Goal: Task Accomplishment & Management: Use online tool/utility

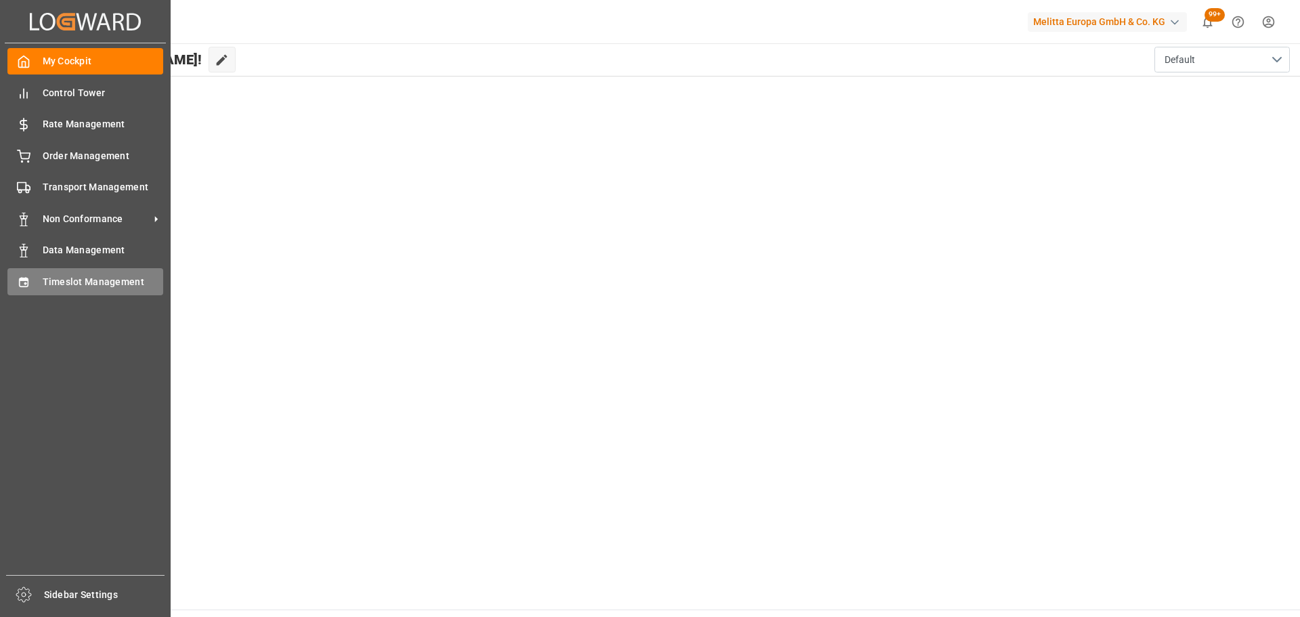
click at [63, 279] on span "Timeslot Management" at bounding box center [103, 282] width 121 height 14
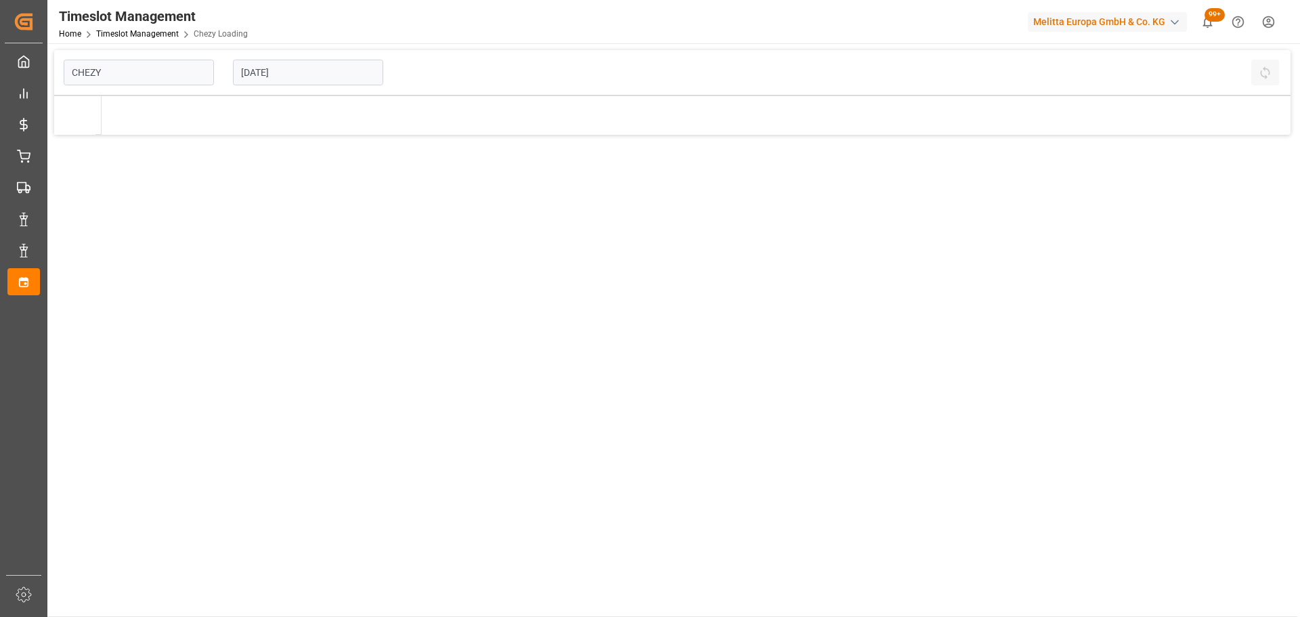
type input "Chezy Loading"
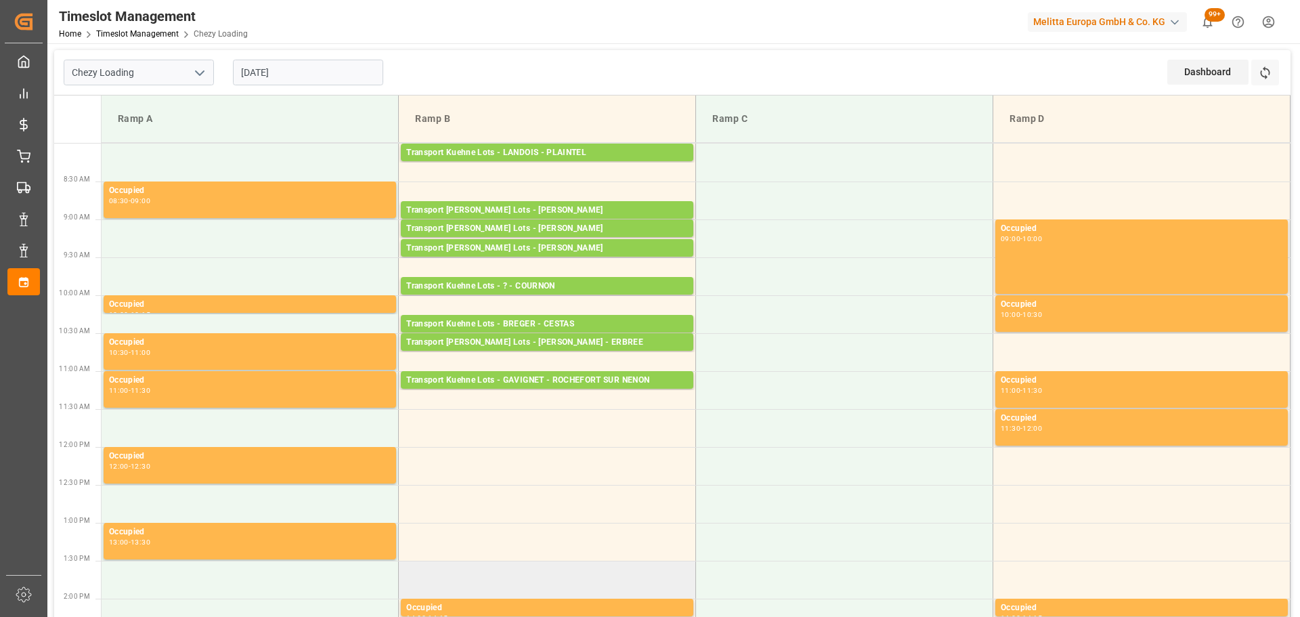
click at [677, 565] on td at bounding box center [547, 579] width 297 height 38
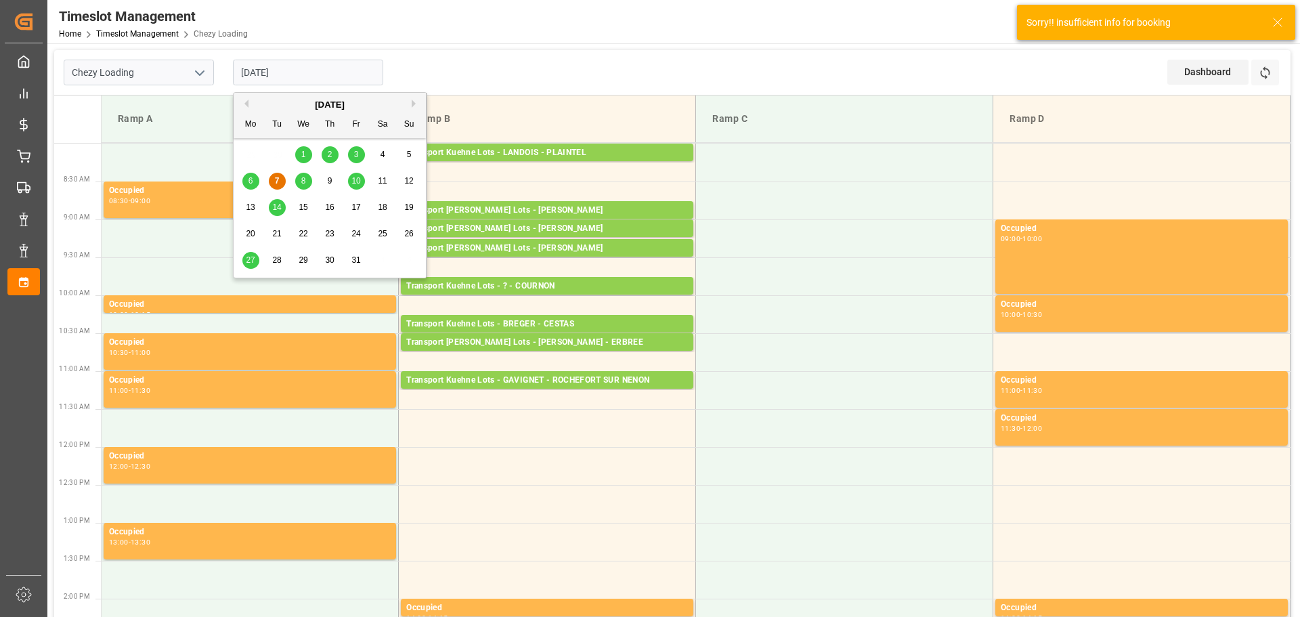
click at [305, 79] on input "[DATE]" at bounding box center [308, 73] width 150 height 26
click at [247, 181] on div "6" at bounding box center [250, 181] width 17 height 16
type input "[DATE]"
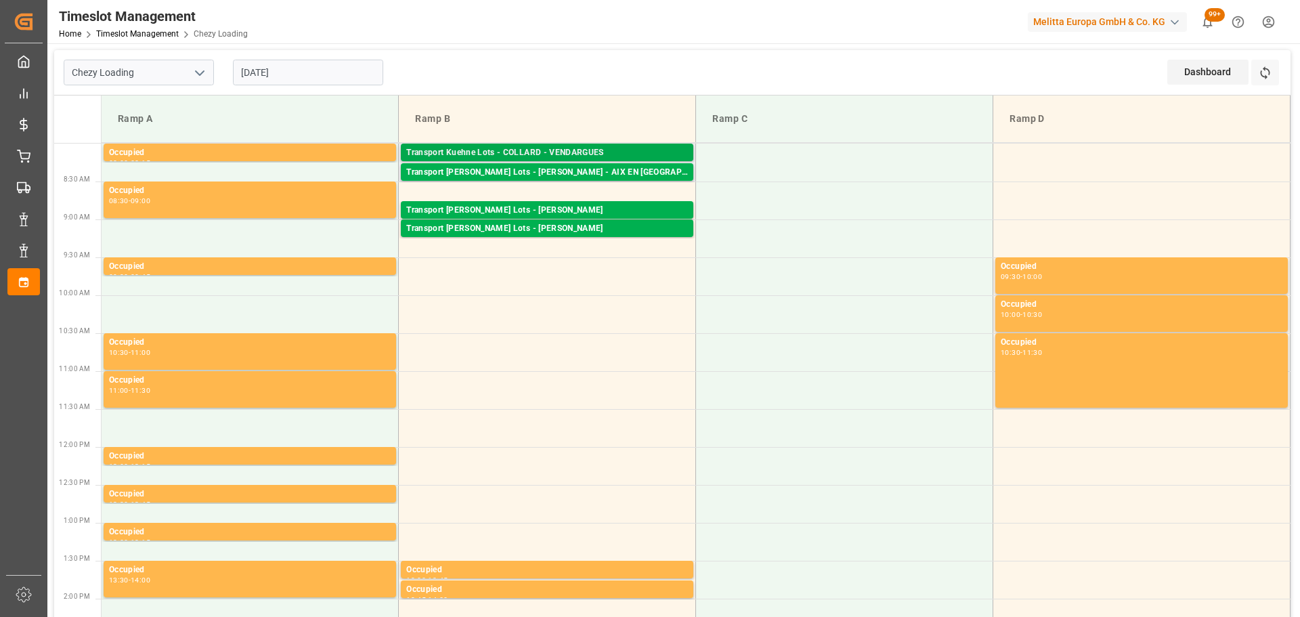
click at [571, 145] on div "Transport [PERSON_NAME] Lots - [PERSON_NAME] - VENDARGUES Pallets: 14,TU: 1678,…" at bounding box center [547, 152] width 292 height 18
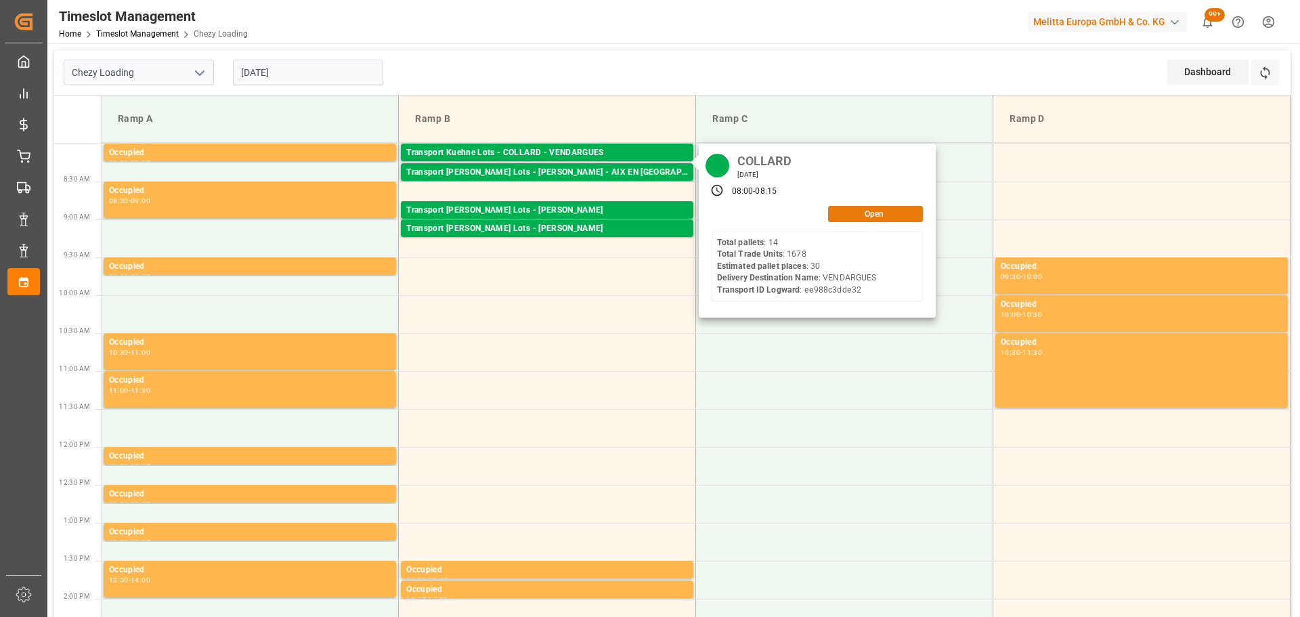
click at [871, 210] on button "Open" at bounding box center [875, 214] width 95 height 16
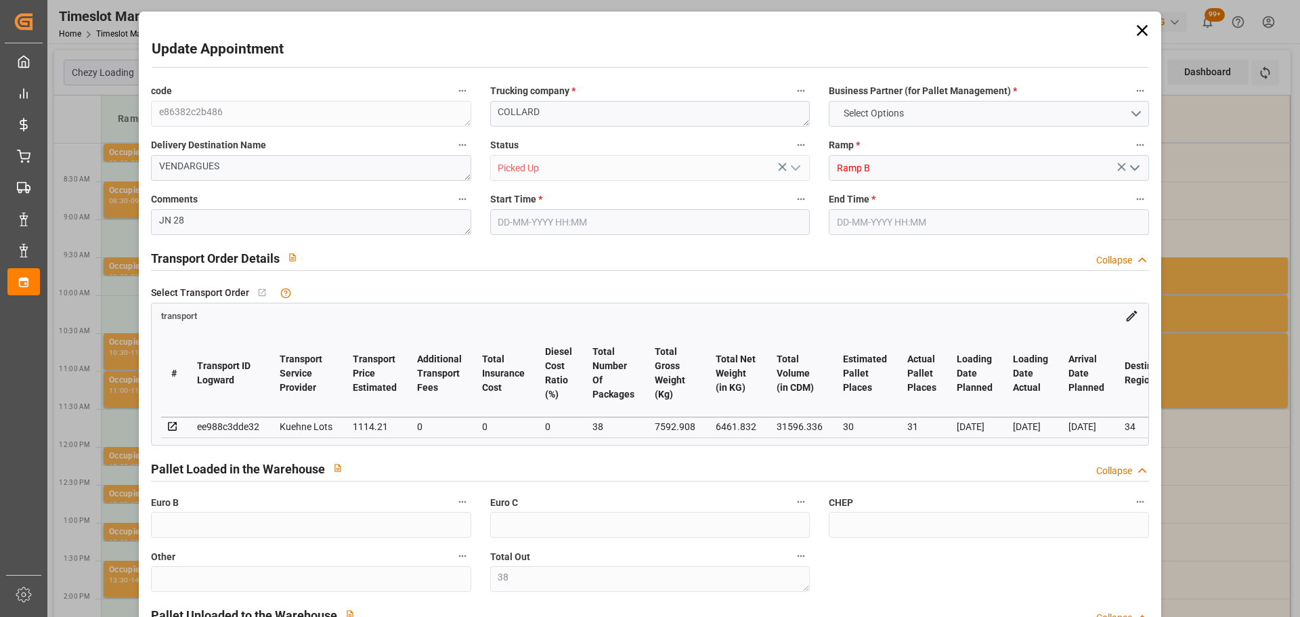
type input "38"
type input "10"
type input "30"
type input "31"
type input "1114.21"
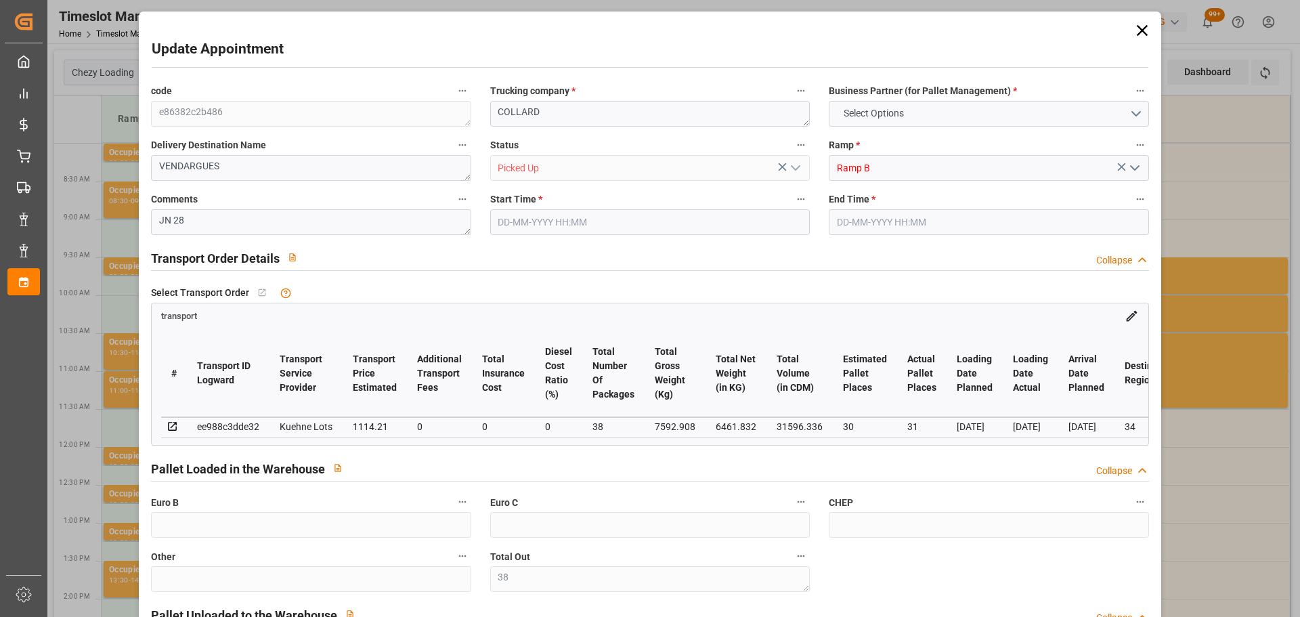
type input "0"
type input "1114.21"
type input "0"
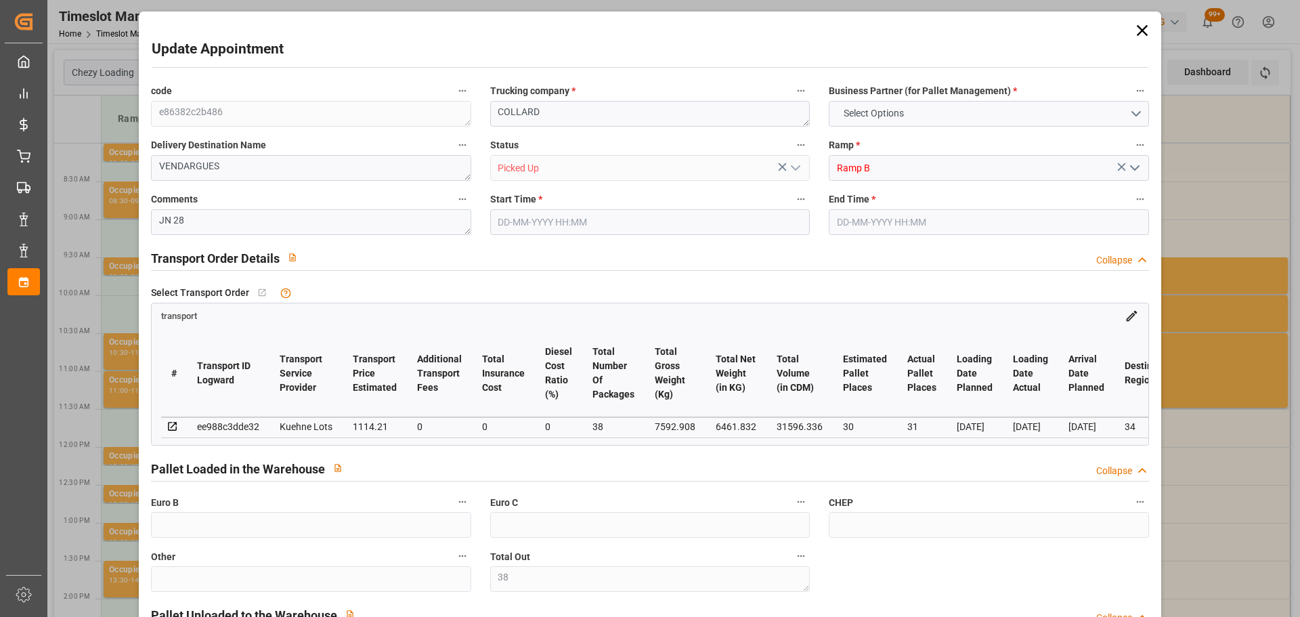
type input "38"
type input "6461.832"
type input "8846.016"
type input "31596.336"
type input "34"
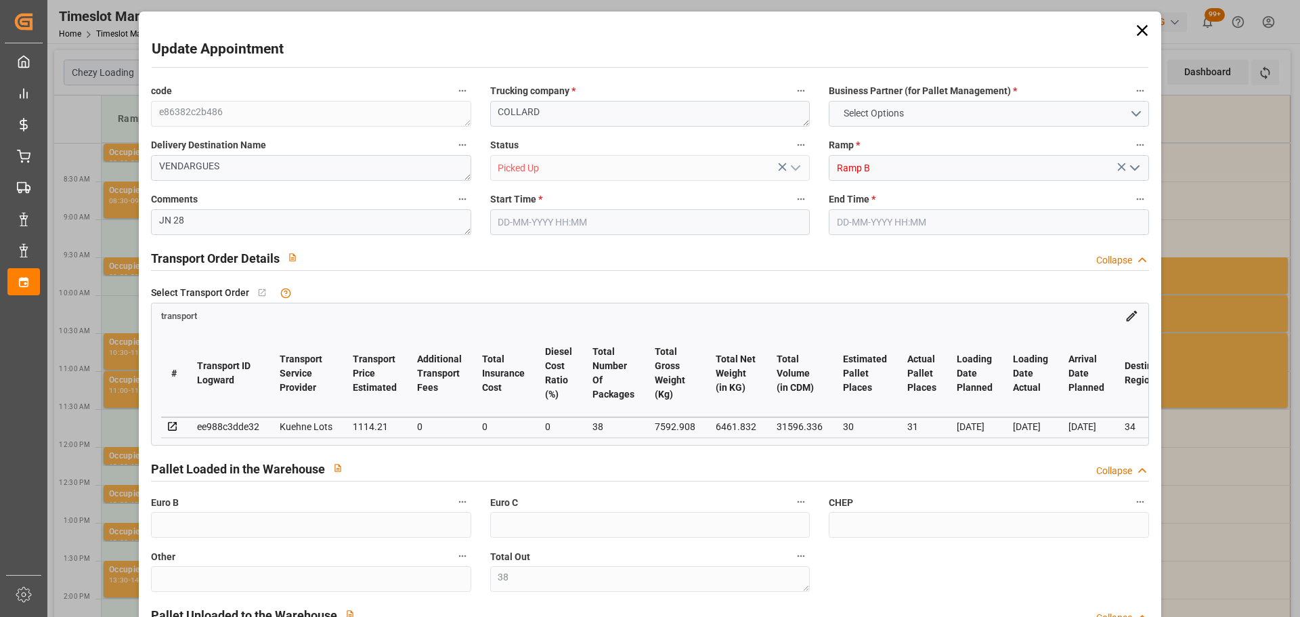
type input "14"
type input "1678"
type input "38"
type input "101"
type input "7592.908"
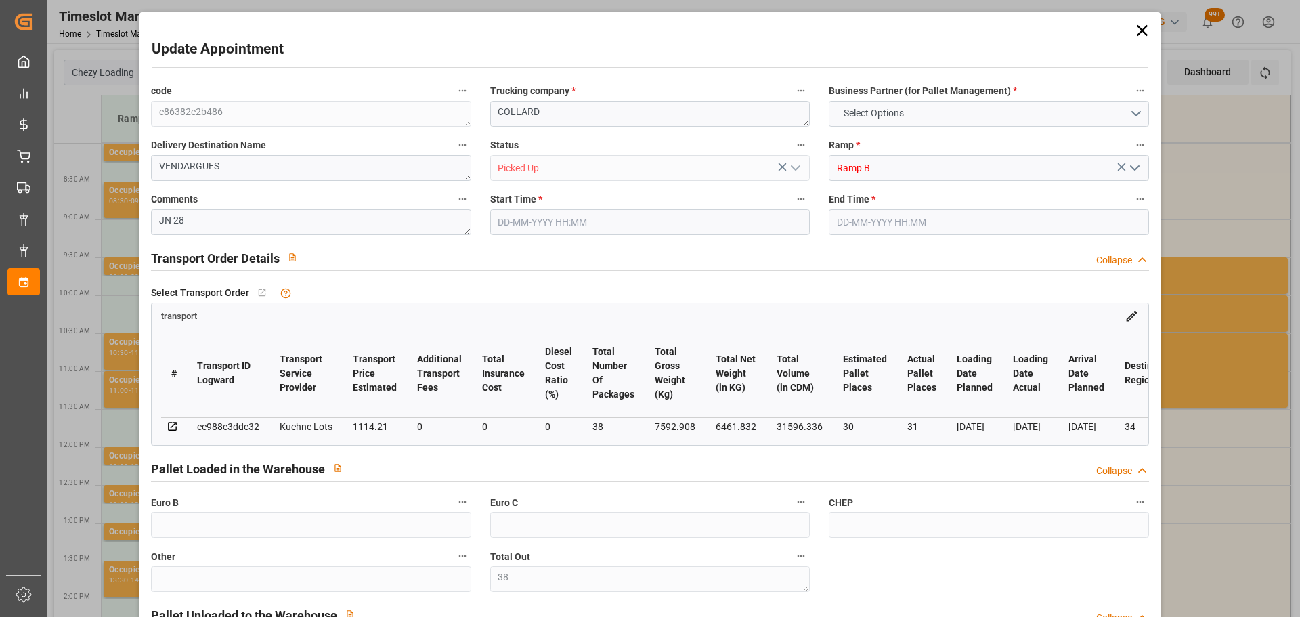
type input "0"
type input "7592.908"
type input "0"
type input "21"
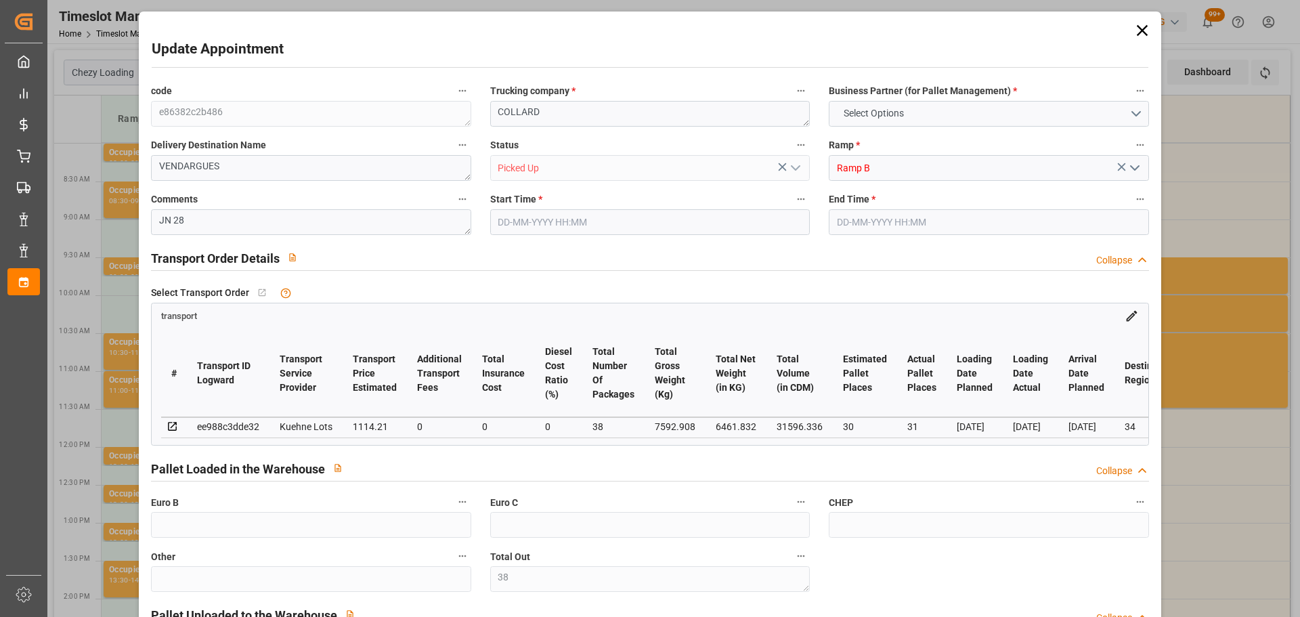
type input "100"
type input "[DATE] 08:00"
type input "[DATE] 08:15"
type input "[DATE] 12:52"
type input "[DATE] 11:30"
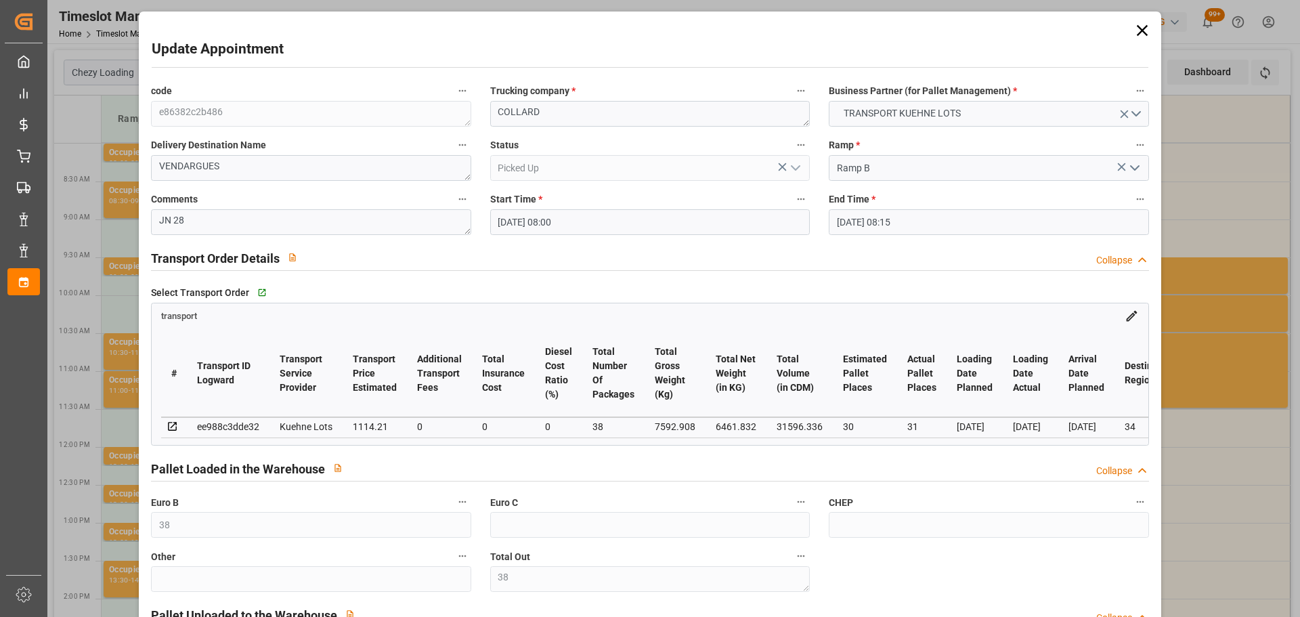
type input "[DATE]"
click at [1146, 28] on icon at bounding box center [1141, 30] width 19 height 19
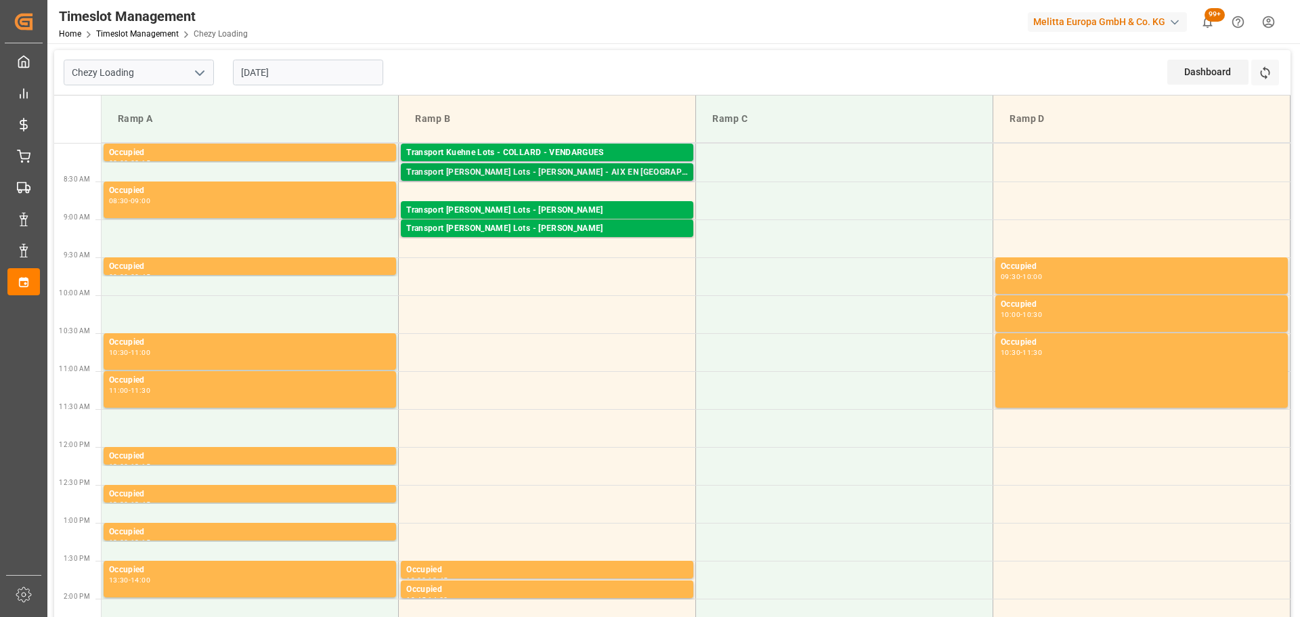
click at [558, 174] on div "Transport [PERSON_NAME] Lots - [PERSON_NAME] - AIX EN [GEOGRAPHIC_DATA]" at bounding box center [547, 173] width 282 height 14
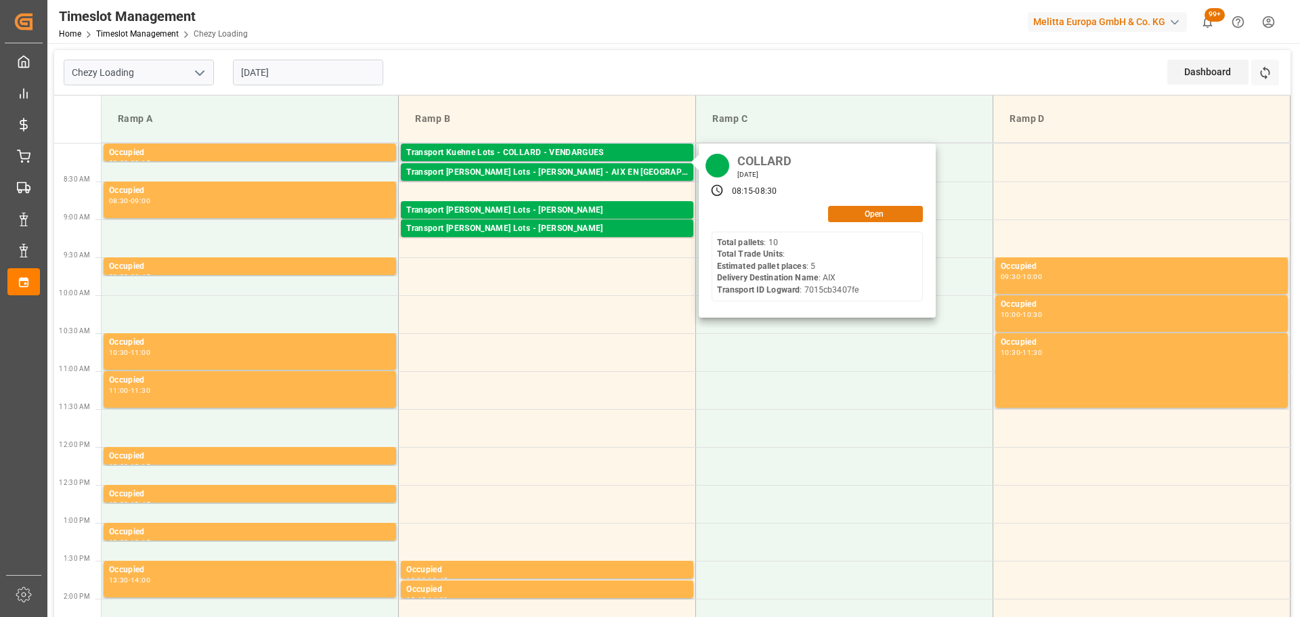
click at [857, 217] on button "Open" at bounding box center [875, 214] width 95 height 16
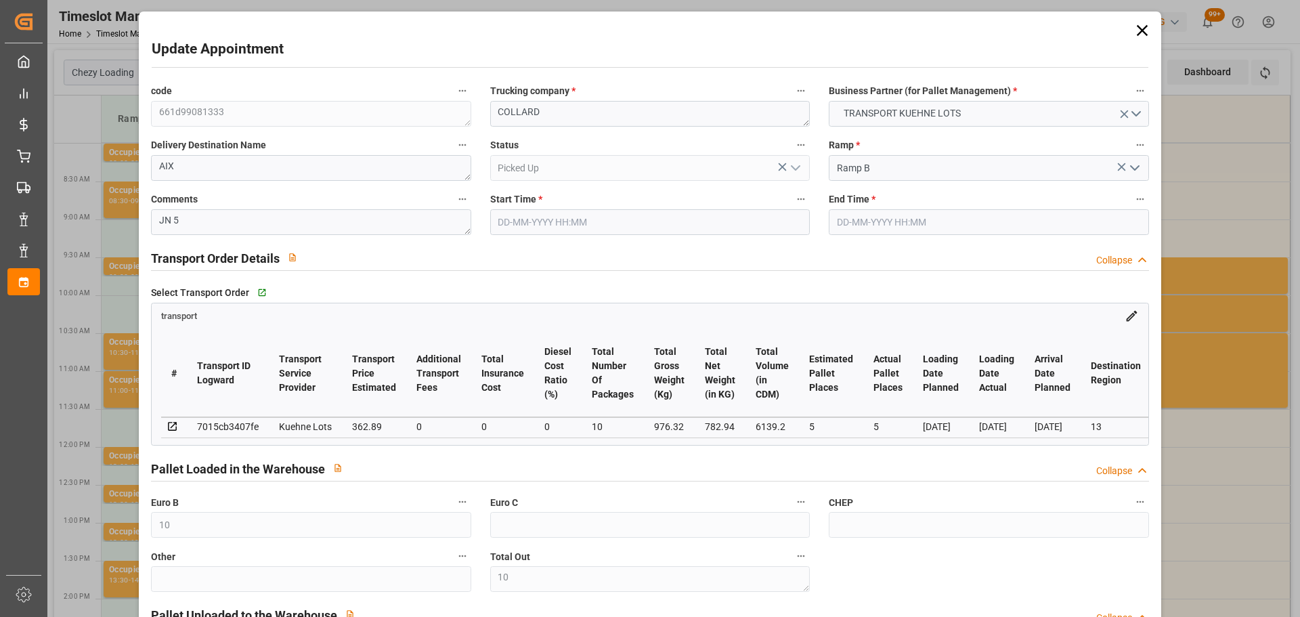
type input "[DATE] 08:15"
type input "[DATE] 08:30"
type input "[DATE] 13:08"
type input "[DATE] 12:21"
type input "[DATE]"
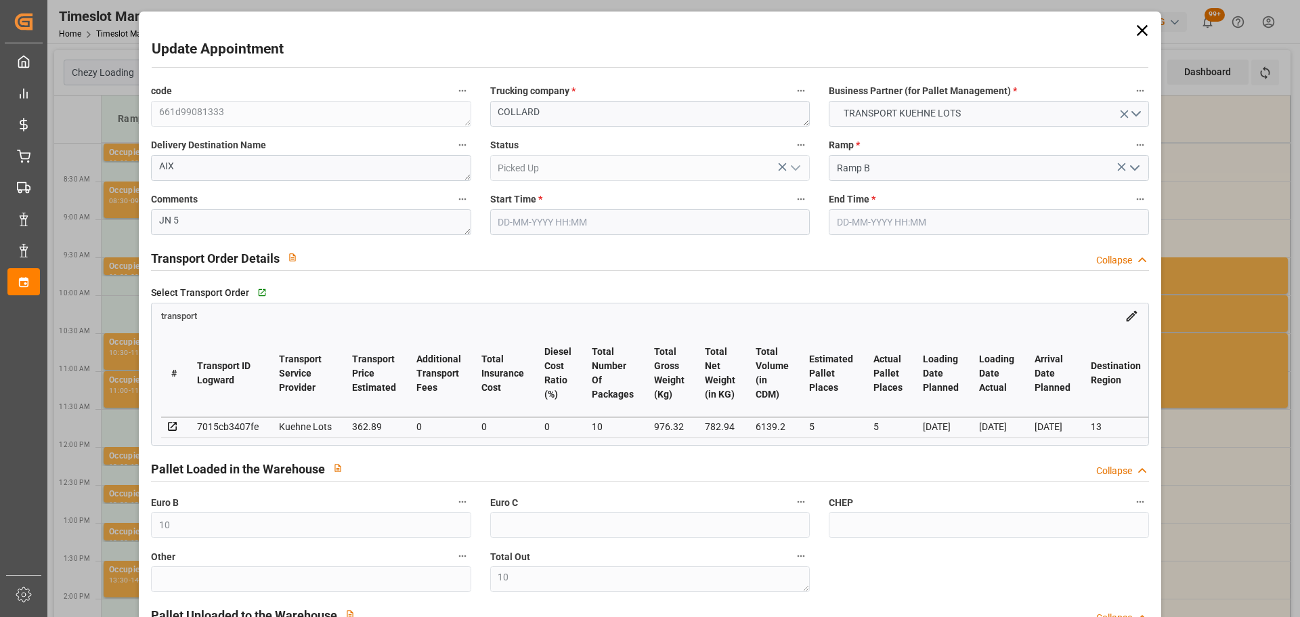
type input "[DATE]"
click at [1132, 24] on icon at bounding box center [1141, 30] width 19 height 19
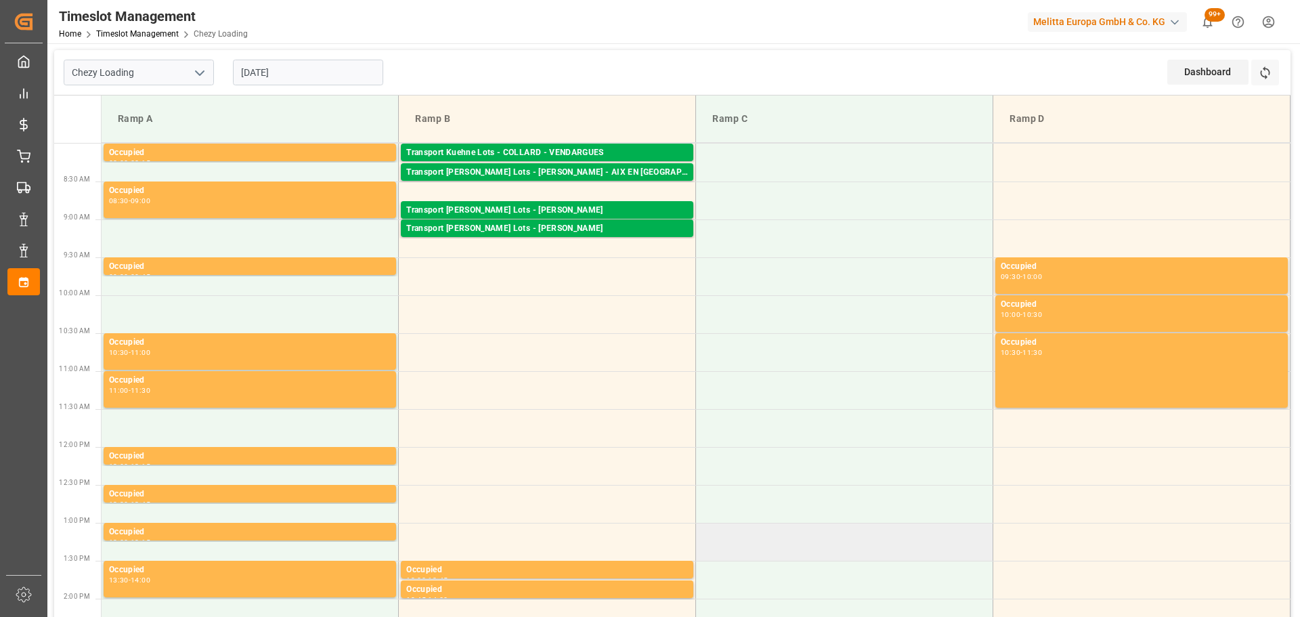
click at [847, 552] on td at bounding box center [844, 542] width 297 height 38
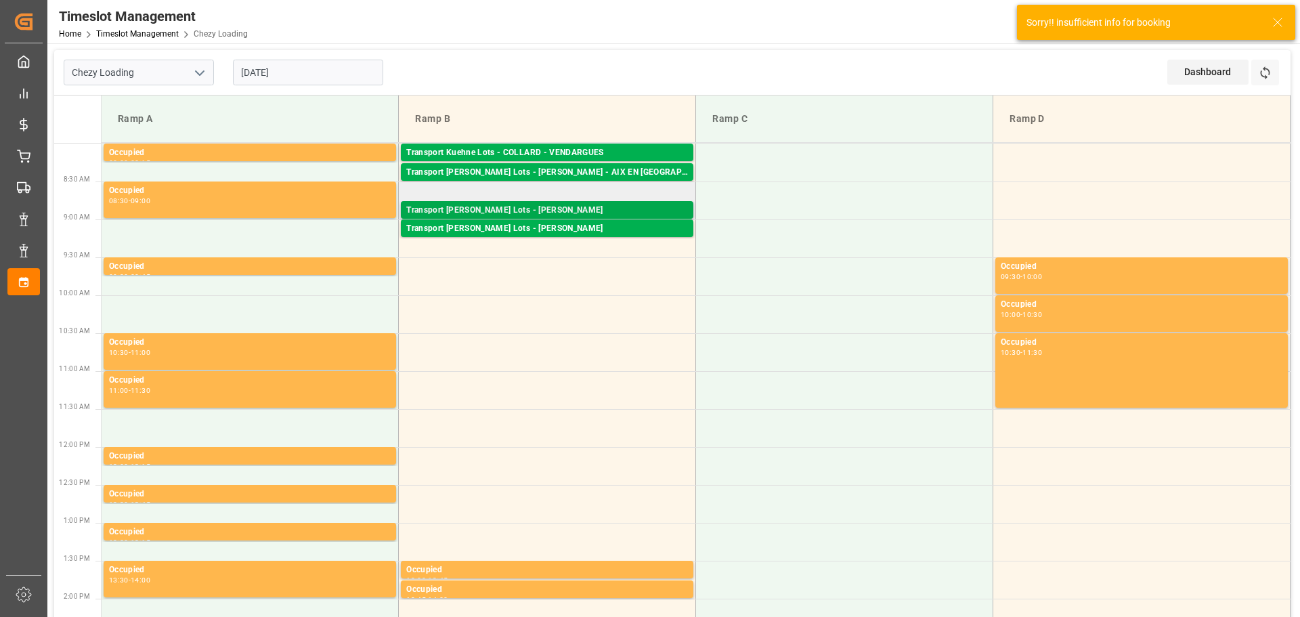
click at [615, 209] on div "Transport [PERSON_NAME] Lots - [PERSON_NAME]" at bounding box center [547, 211] width 282 height 14
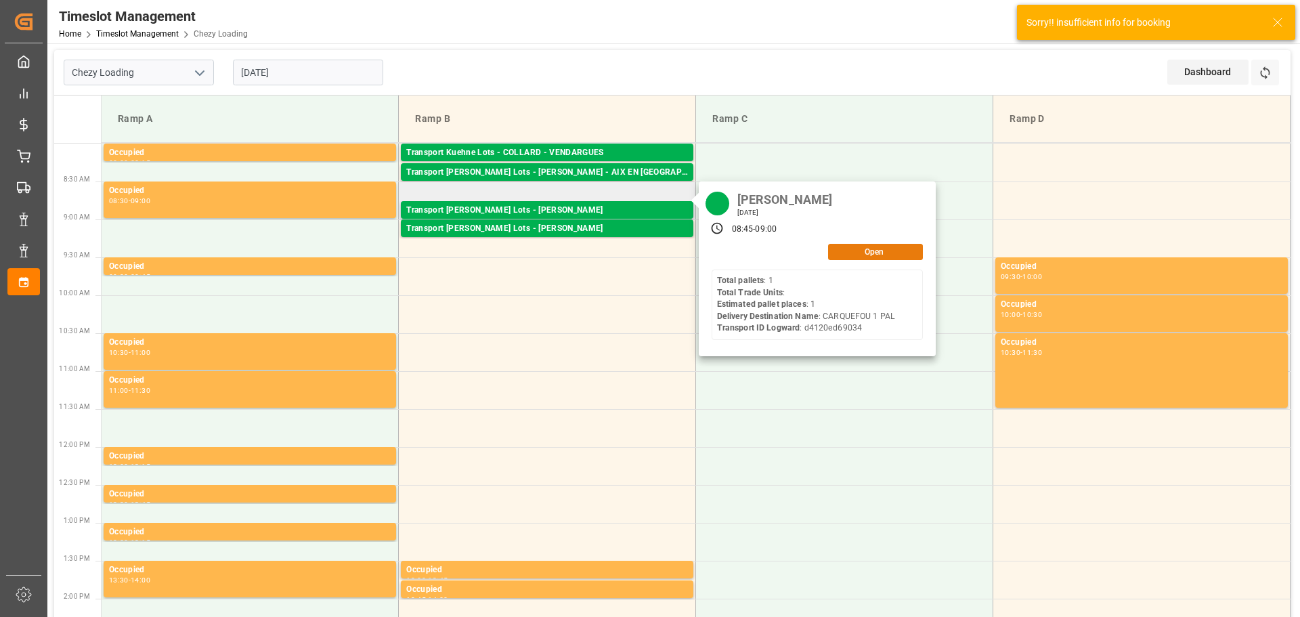
click at [859, 244] on button "Open" at bounding box center [875, 252] width 95 height 16
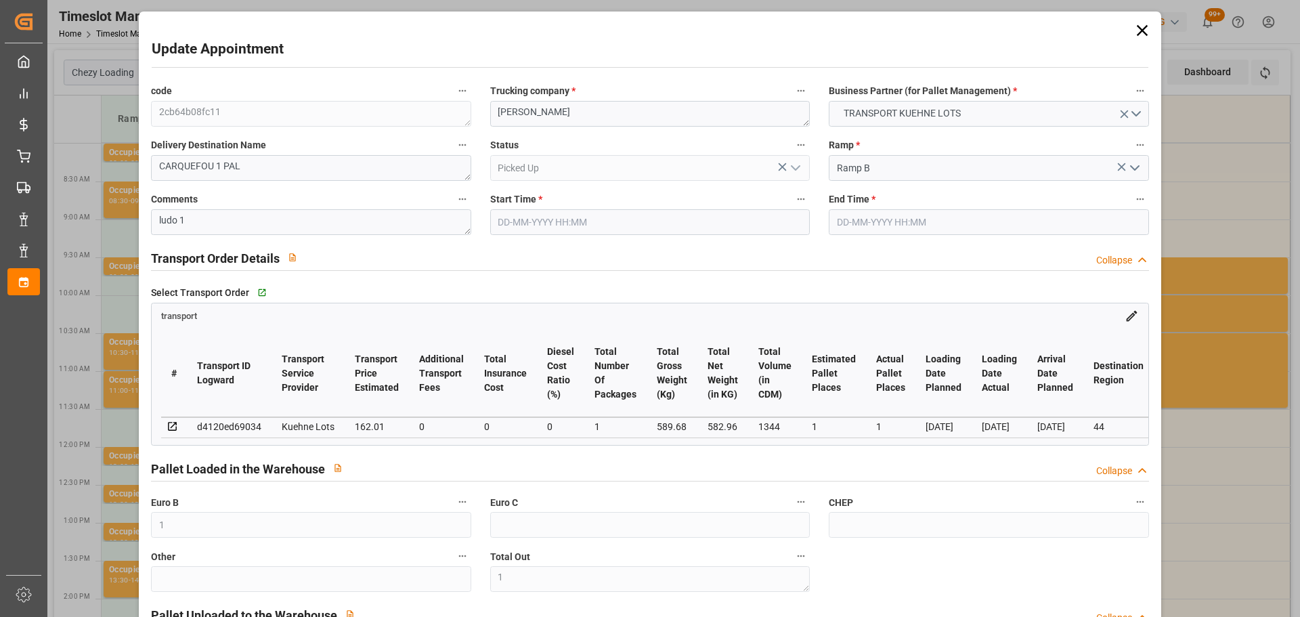
type input "[DATE] 08:45"
type input "[DATE] 09:00"
type input "[DATE] 12:54"
type input "[DATE] 11:29"
type input "[DATE]"
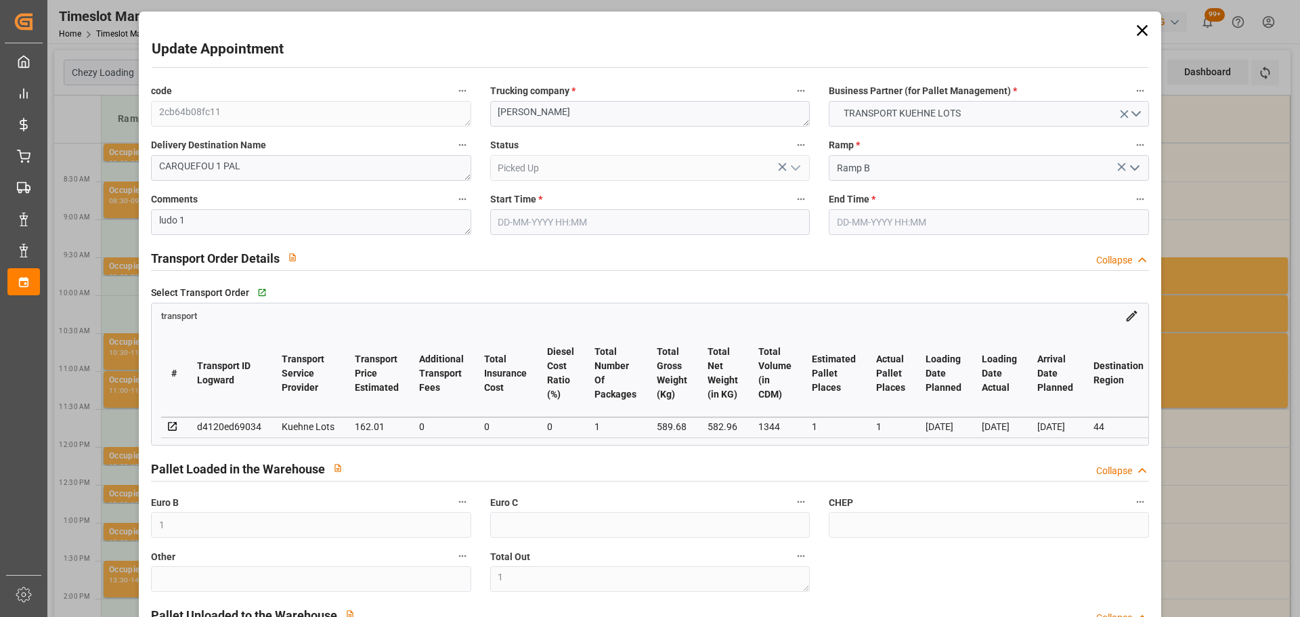
type input "[DATE]"
click at [1132, 23] on icon at bounding box center [1141, 30] width 19 height 19
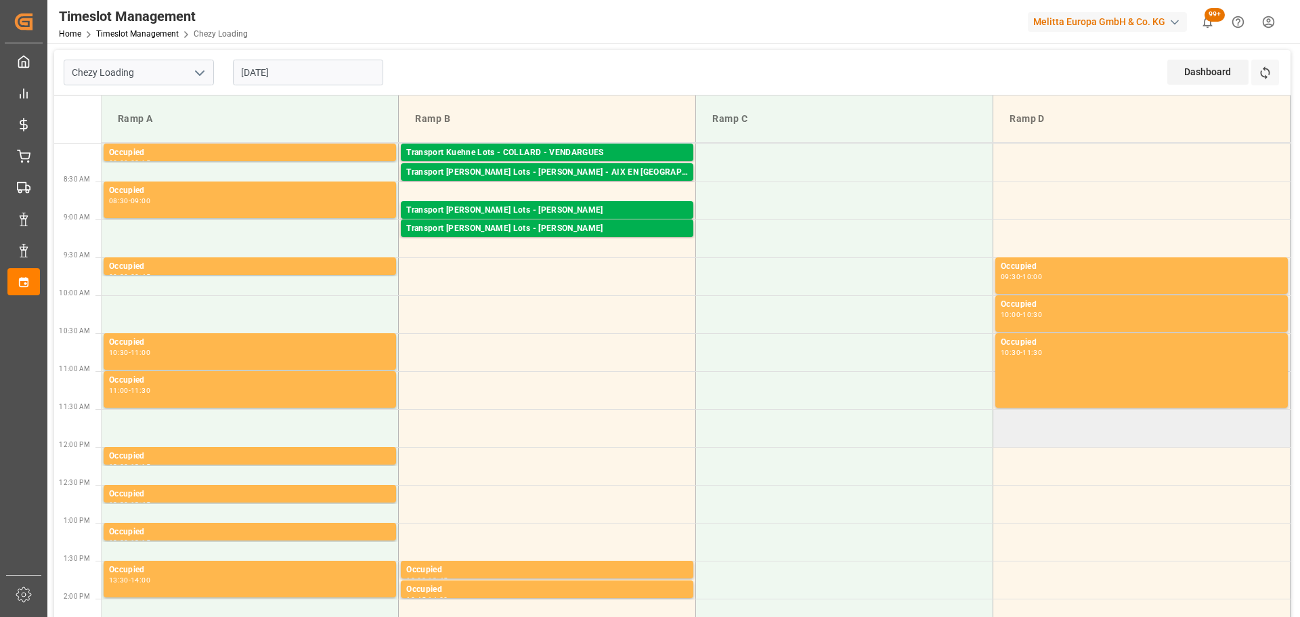
drag, startPoint x: 1158, startPoint y: 516, endPoint x: 1088, endPoint y: 443, distance: 102.0
click at [1158, 516] on td at bounding box center [1141, 504] width 297 height 38
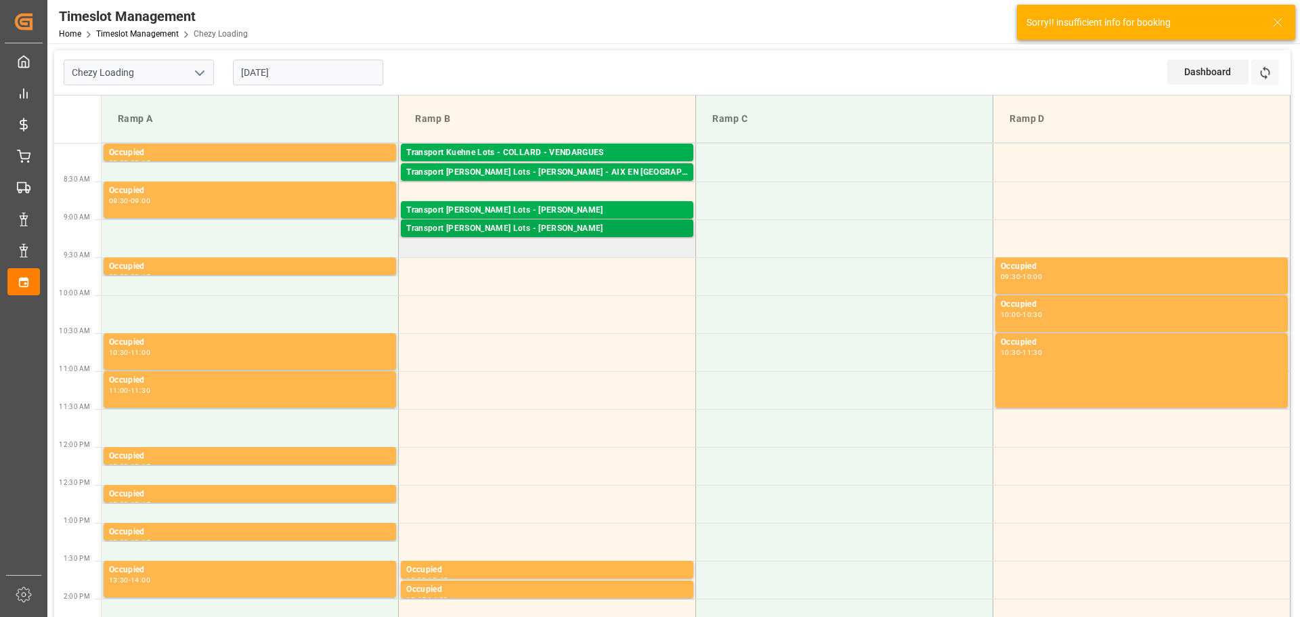
click at [566, 224] on div "Transport [PERSON_NAME] Lots - [PERSON_NAME]" at bounding box center [547, 229] width 282 height 14
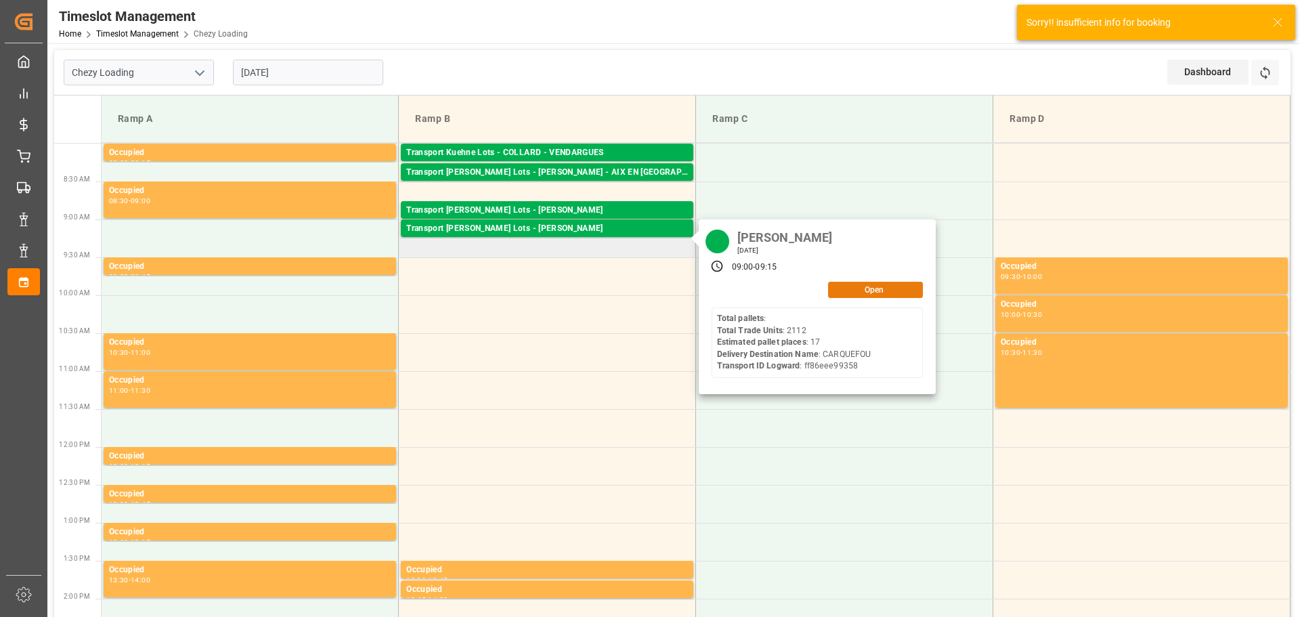
click at [862, 284] on button "Open" at bounding box center [875, 290] width 95 height 16
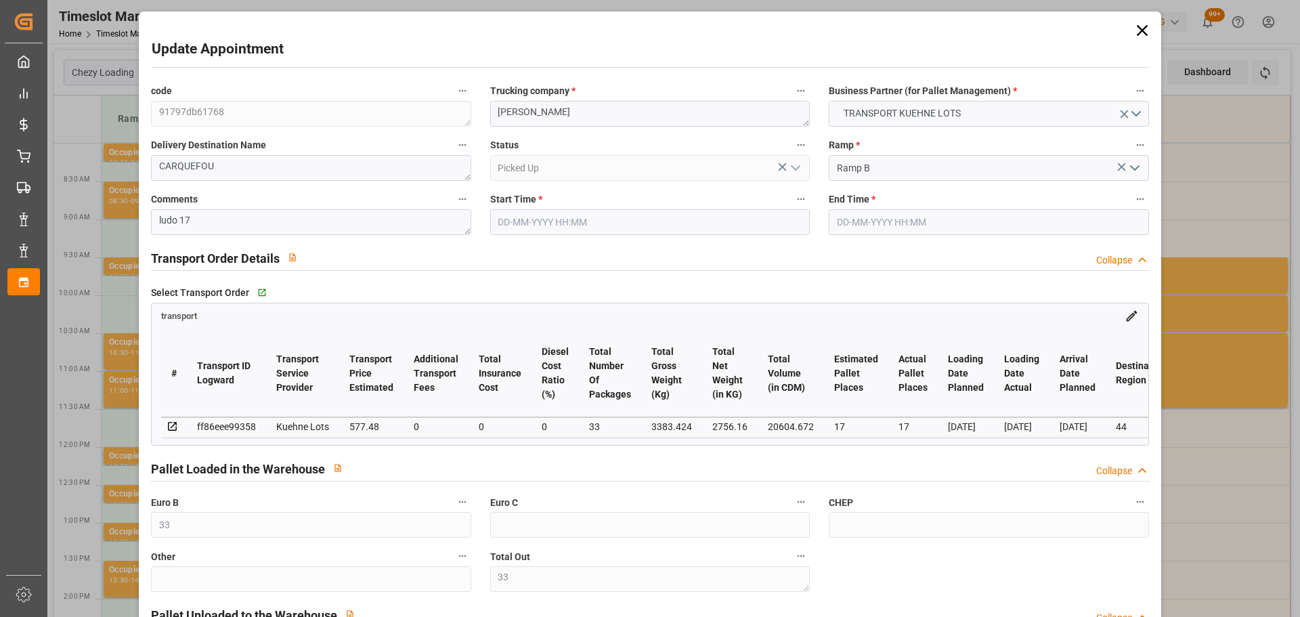
type input "[DATE] 09:00"
type input "[DATE] 09:15"
type input "[DATE] 13:16"
type input "[DATE] 11:33"
type input "[DATE]"
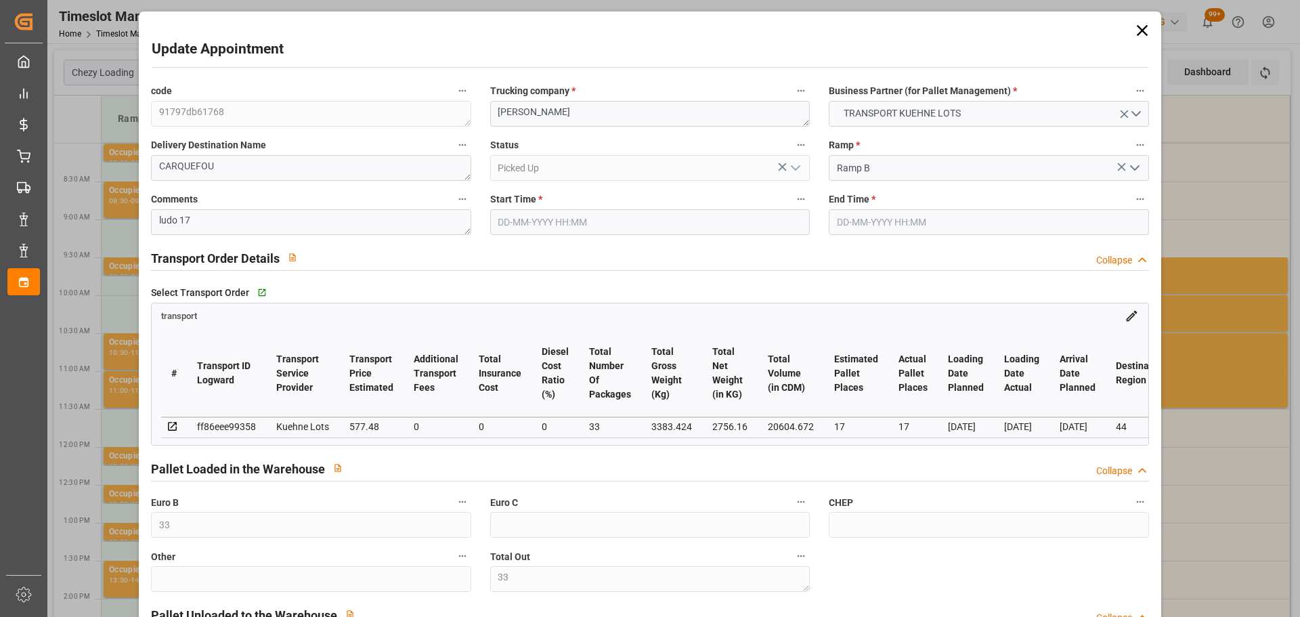
type input "[DATE]"
click at [1132, 29] on icon at bounding box center [1141, 30] width 19 height 19
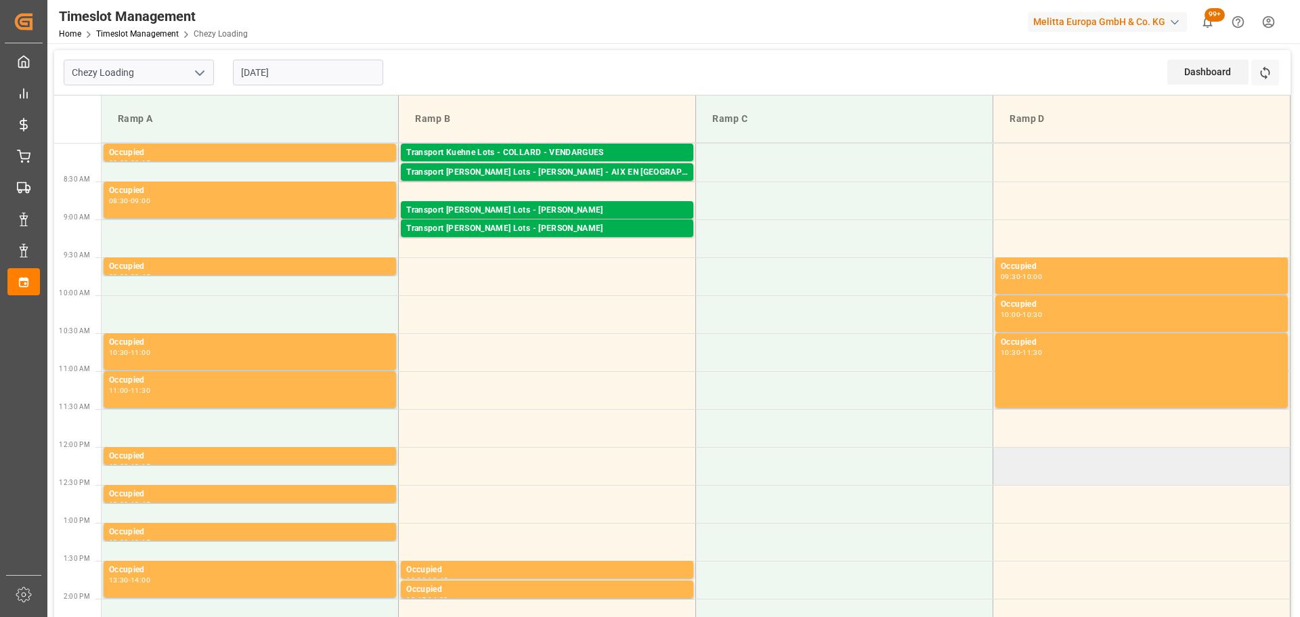
click at [1132, 480] on td at bounding box center [1141, 466] width 297 height 38
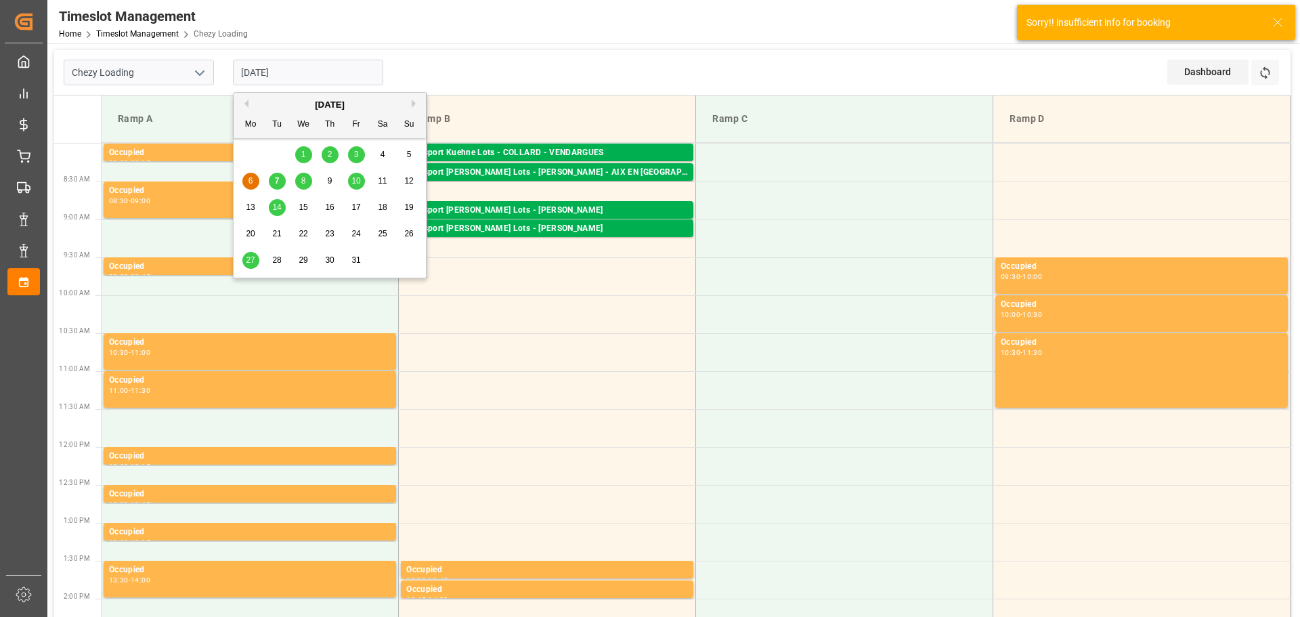
click at [283, 62] on input "[DATE]" at bounding box center [308, 73] width 150 height 26
click at [269, 179] on div "7" at bounding box center [277, 181] width 17 height 16
type input "[DATE]"
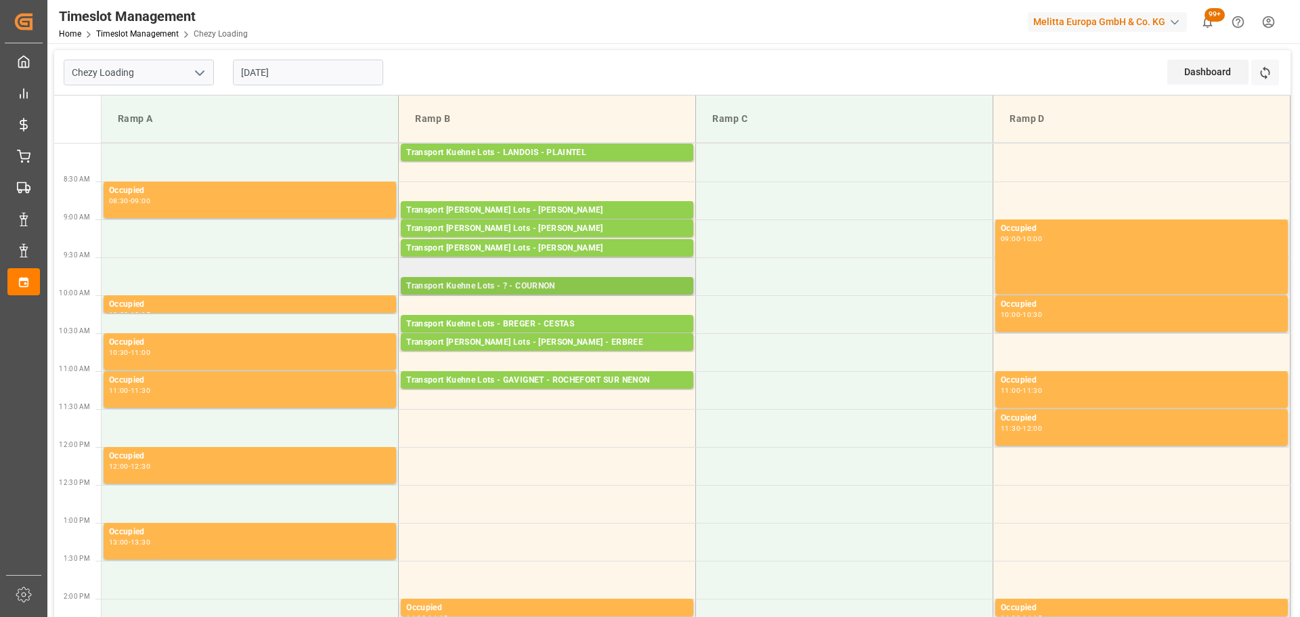
click at [535, 281] on div "Transport Kuehne Lots - ? - COURNON" at bounding box center [547, 287] width 282 height 14
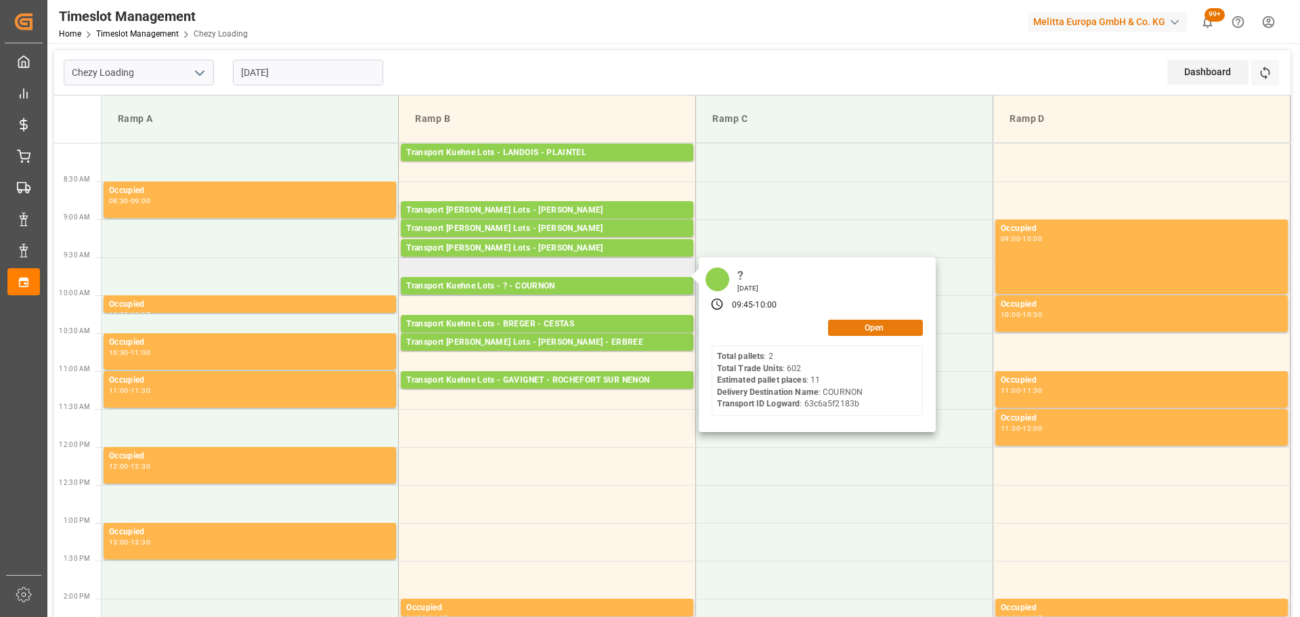
click at [833, 327] on button "Open" at bounding box center [875, 327] width 95 height 16
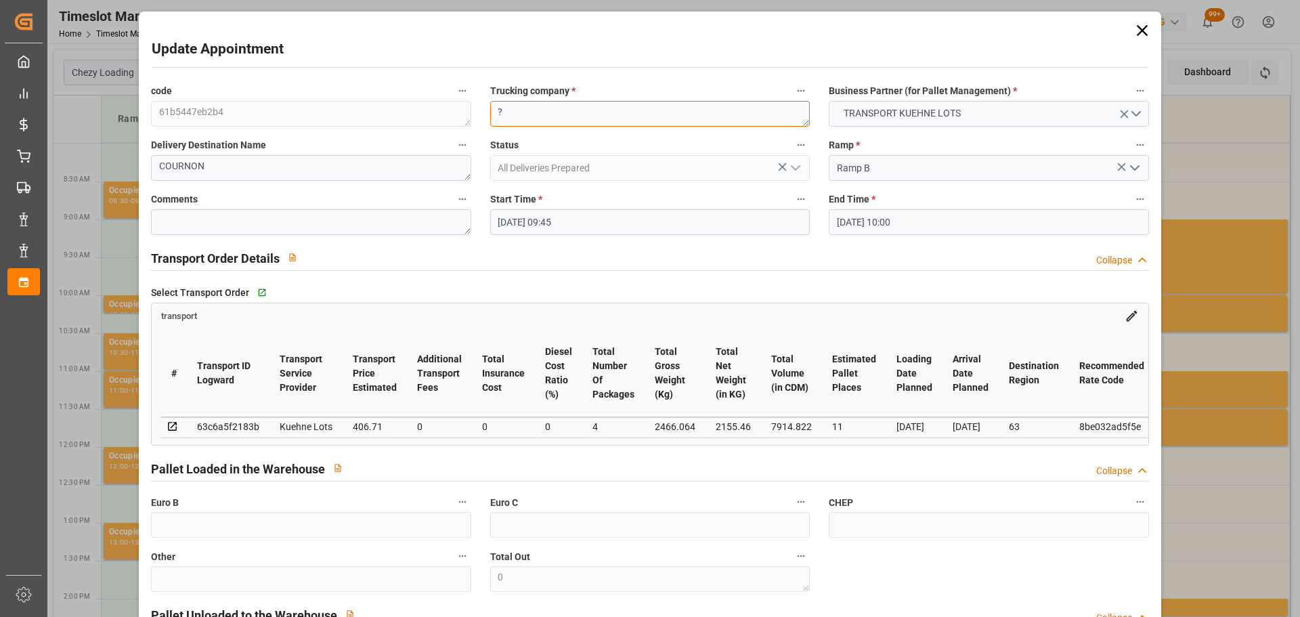
click at [527, 114] on textarea "?" at bounding box center [649, 114] width 319 height 26
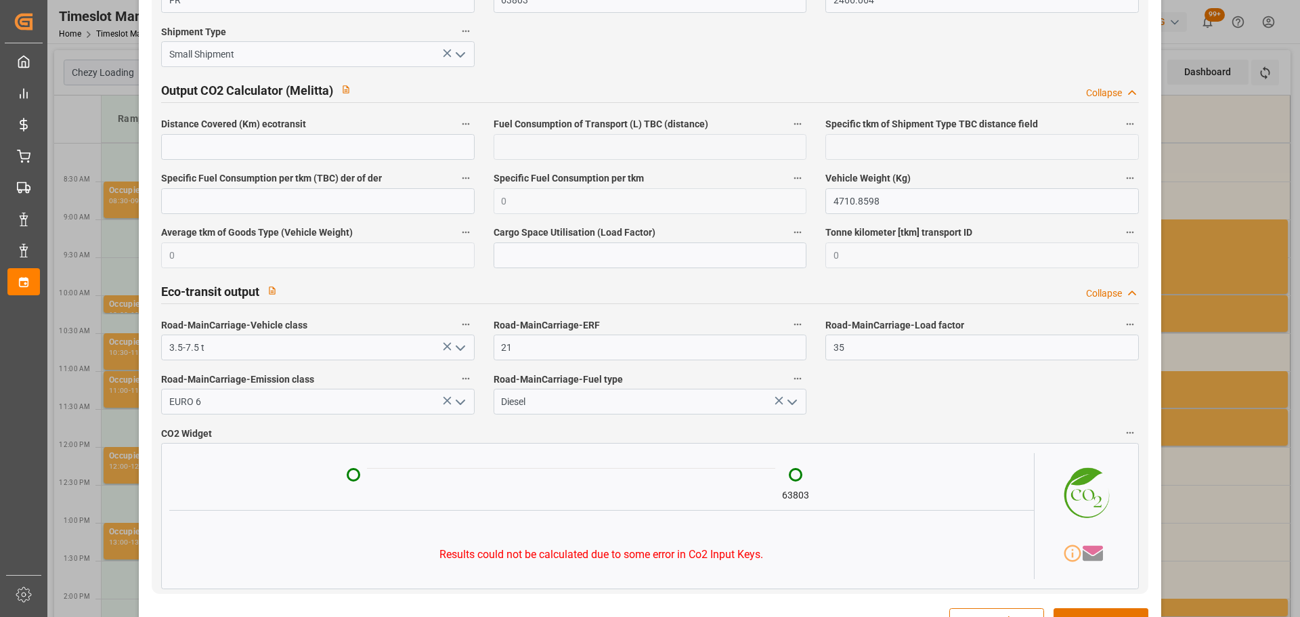
scroll to position [2268, 0]
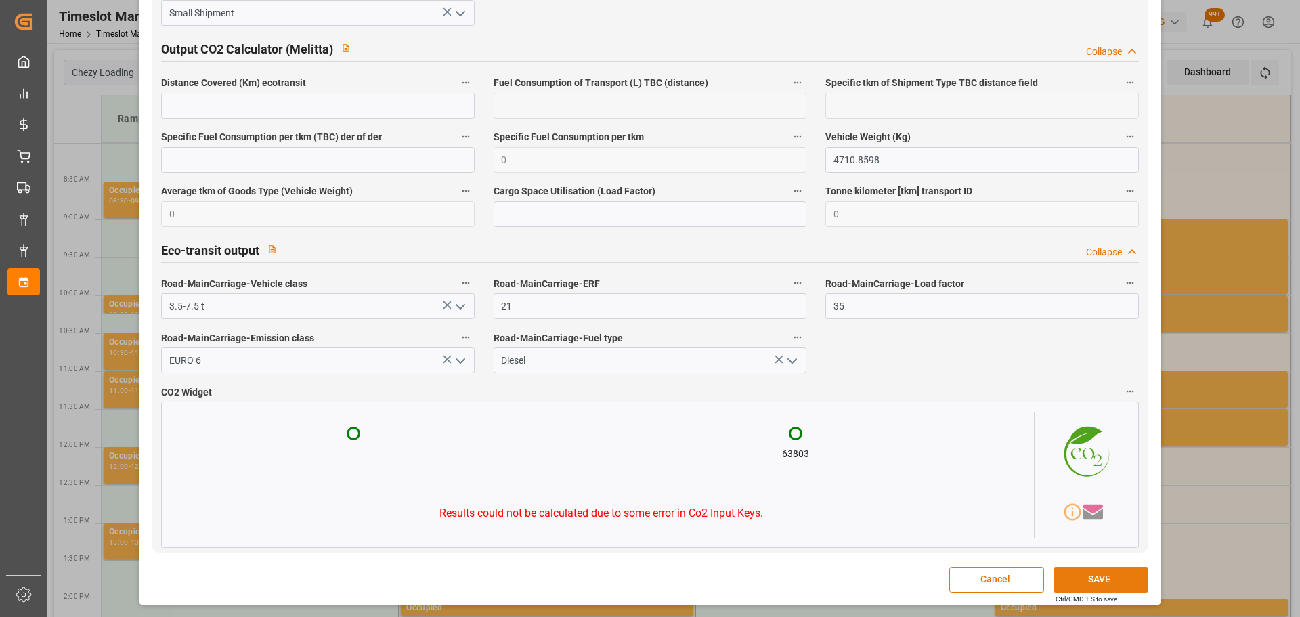
type textarea "PALLUT"
click at [1102, 577] on button "SAVE" at bounding box center [1100, 580] width 95 height 26
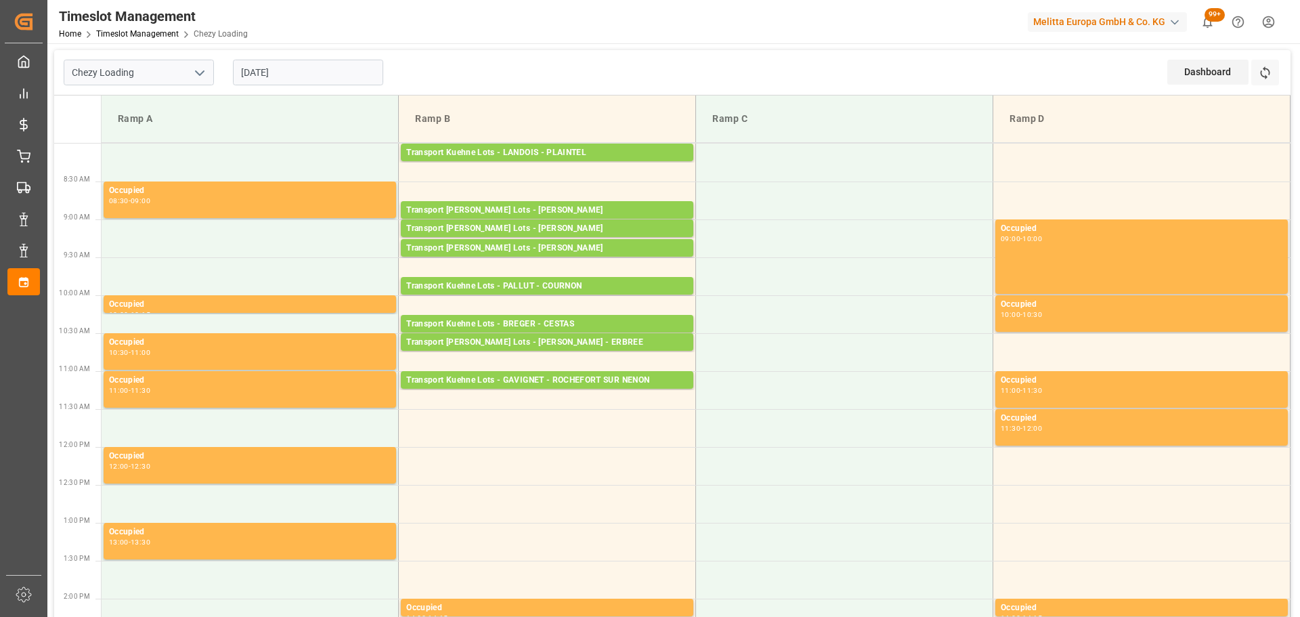
click at [292, 64] on input "[DATE]" at bounding box center [308, 73] width 150 height 26
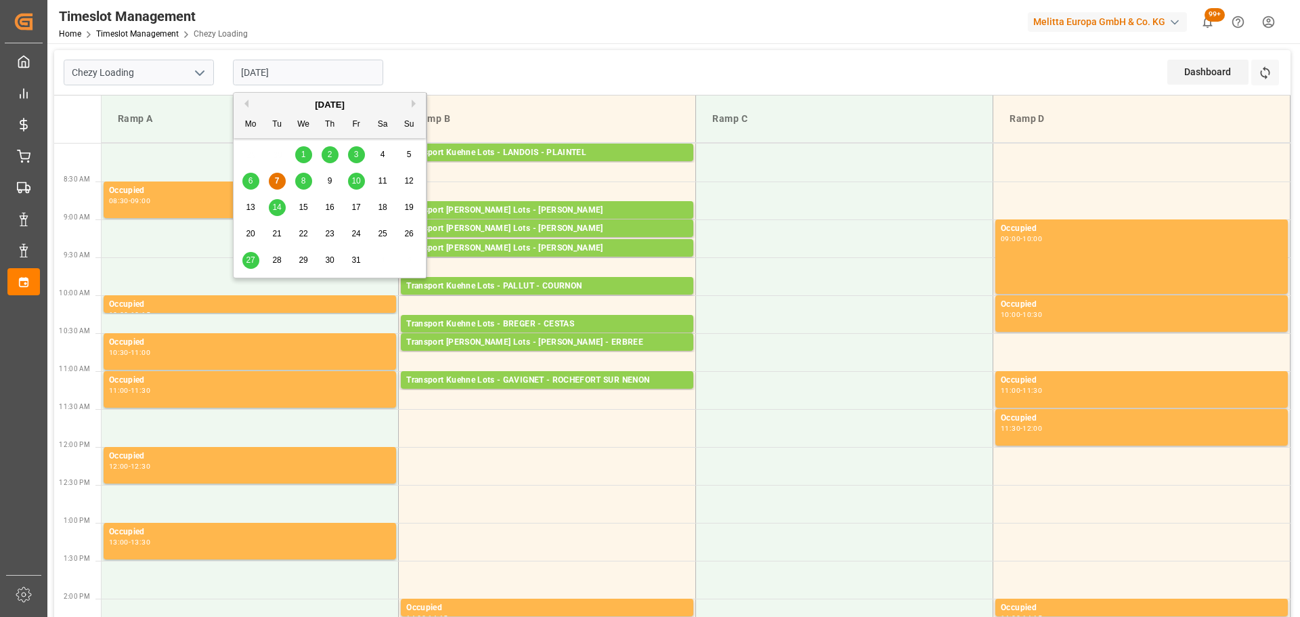
click at [360, 174] on div "10" at bounding box center [356, 181] width 17 height 16
type input "[DATE]"
